Goal: Information Seeking & Learning: Learn about a topic

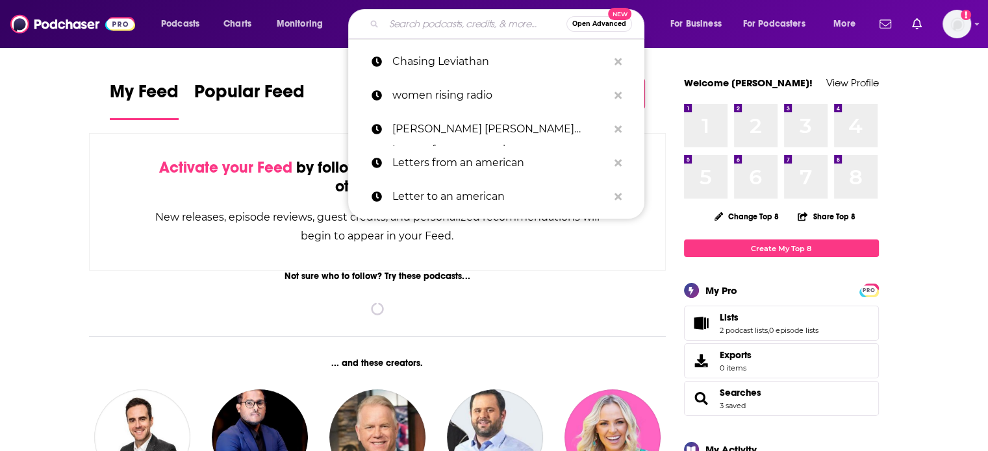
click at [451, 21] on input "Search podcasts, credits, & more..." at bounding box center [475, 24] width 183 height 21
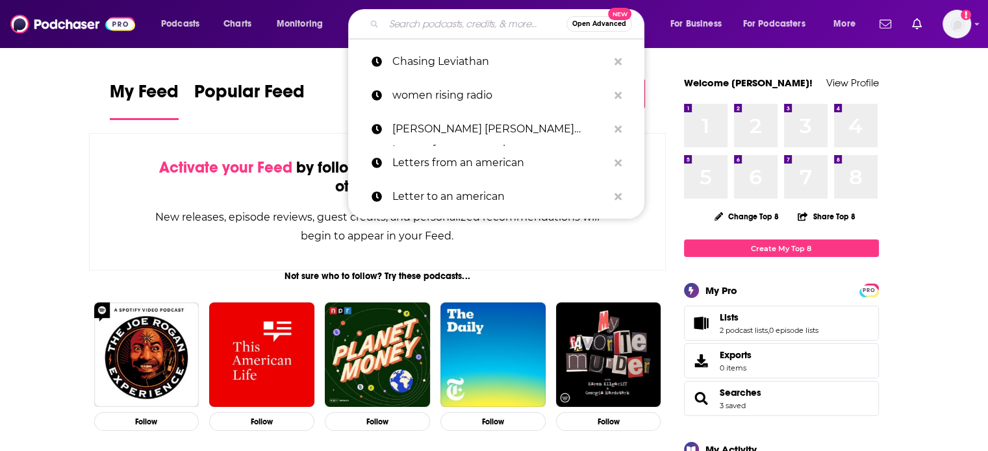
paste input "#AmWriting"
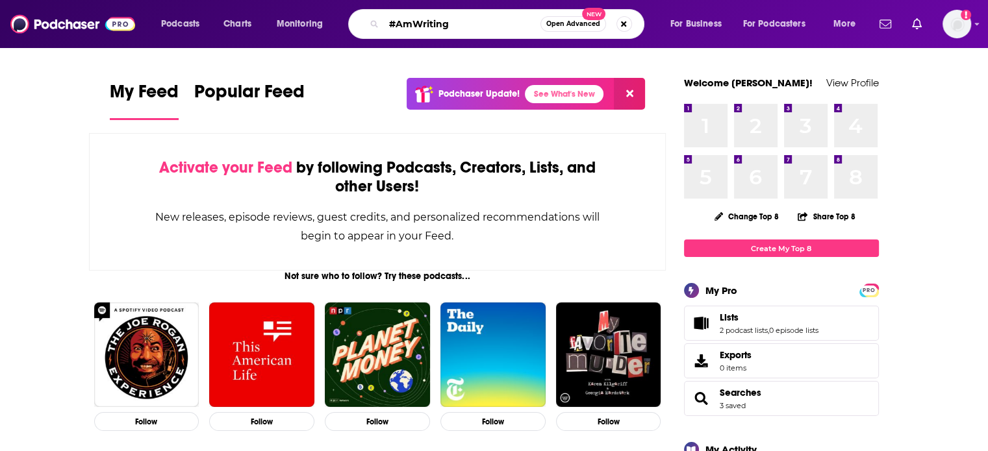
type input "#AmWriting"
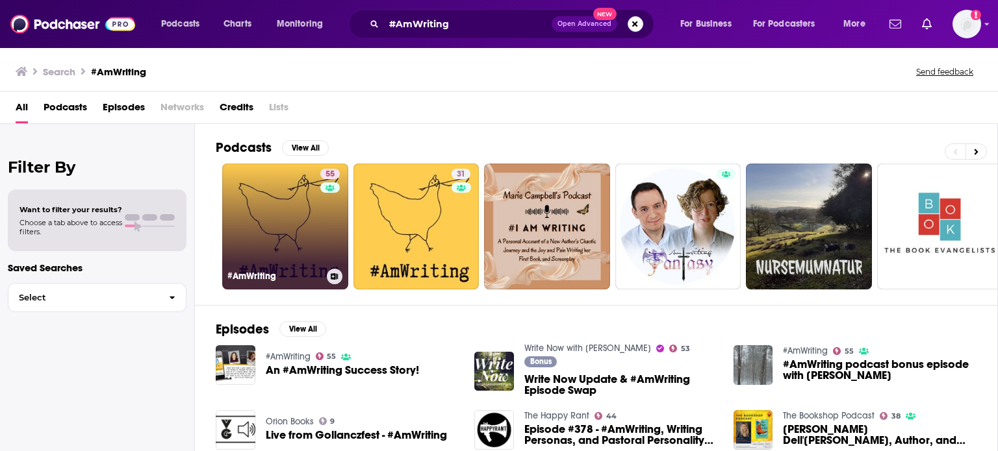
click at [309, 200] on link "55 #AmWriting" at bounding box center [285, 227] width 126 height 126
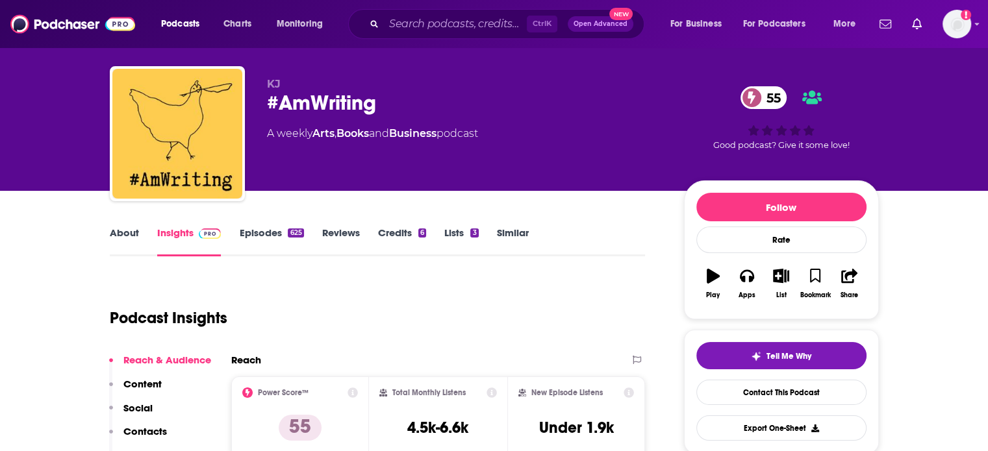
scroll to position [130, 0]
